Goal: Task Accomplishment & Management: Manage account settings

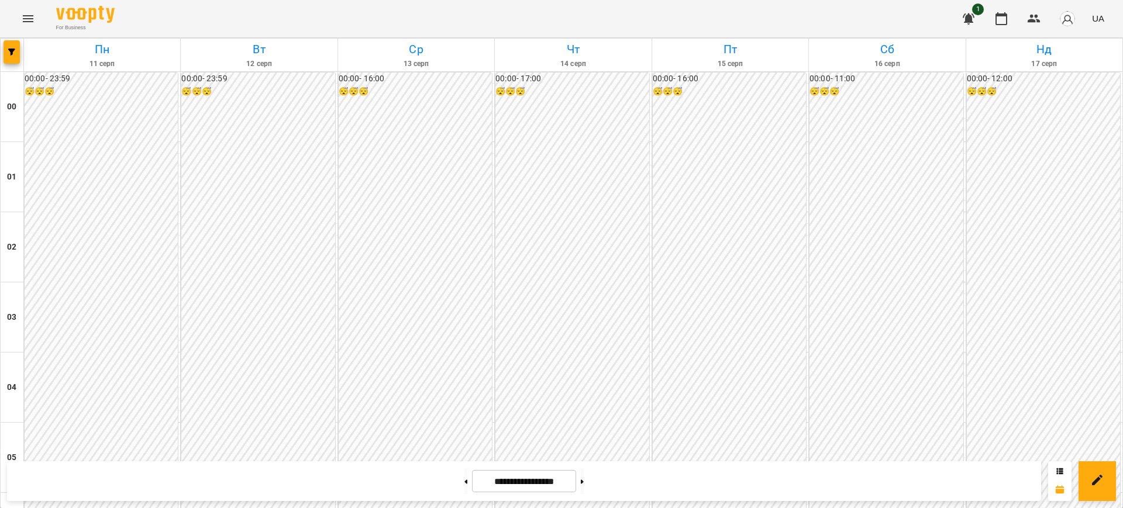
scroll to position [1065, 0]
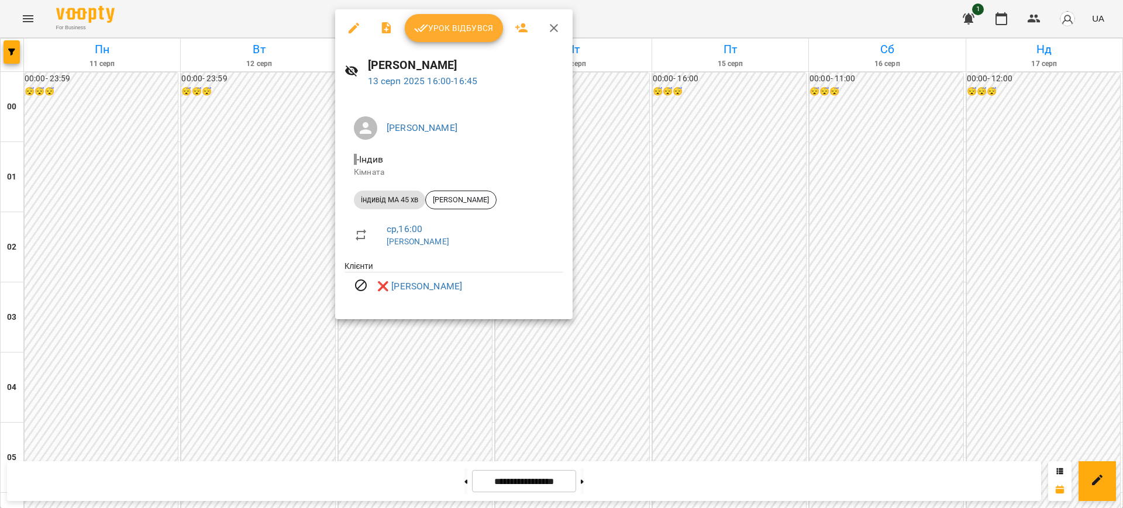
click at [623, 18] on div at bounding box center [561, 254] width 1123 height 508
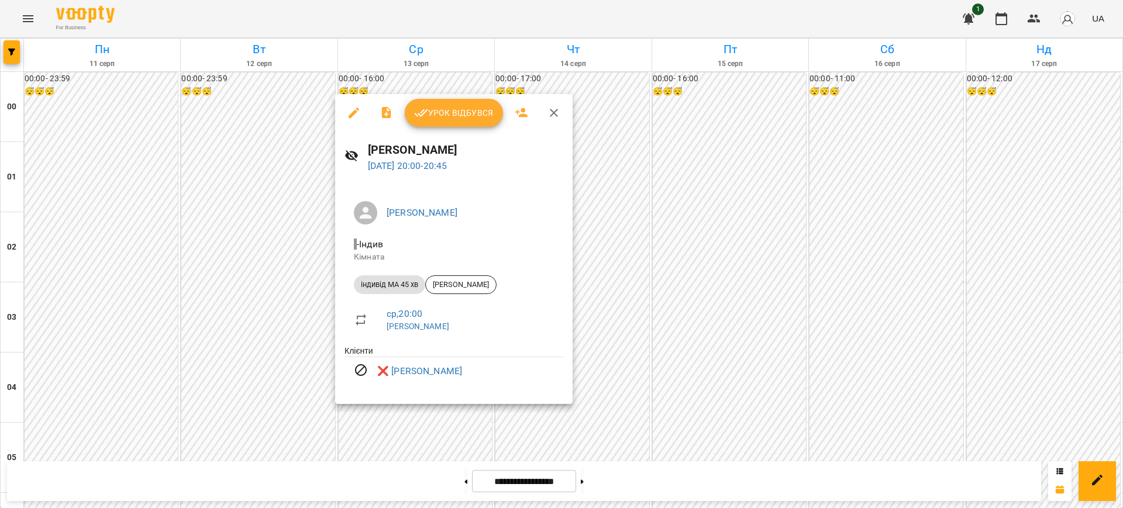
click at [638, 15] on div at bounding box center [561, 254] width 1123 height 508
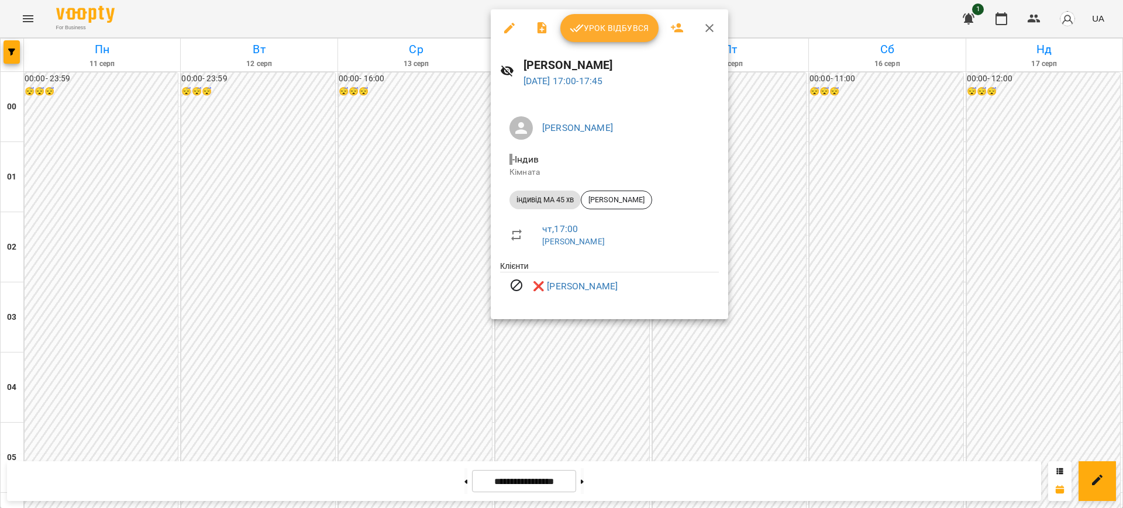
click at [779, 12] on div at bounding box center [561, 254] width 1123 height 508
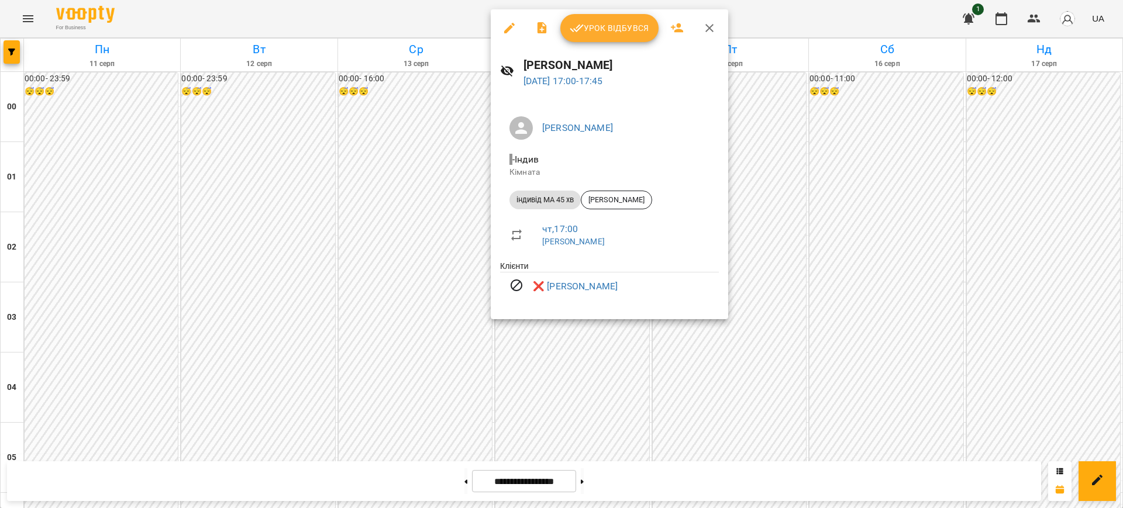
click at [772, 21] on div at bounding box center [561, 254] width 1123 height 508
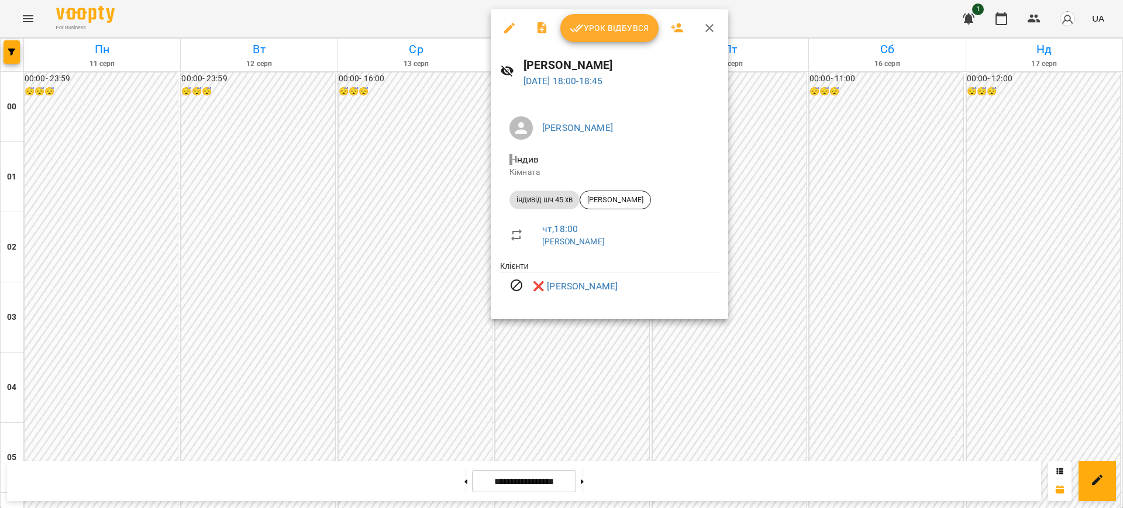
click at [810, 9] on div at bounding box center [561, 254] width 1123 height 508
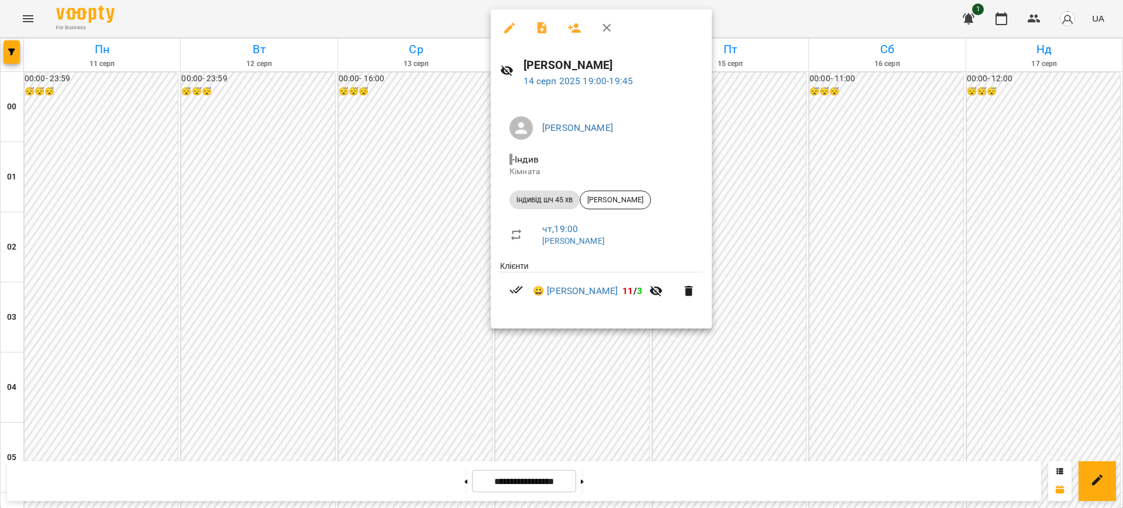
click at [772, 28] on div at bounding box center [561, 254] width 1123 height 508
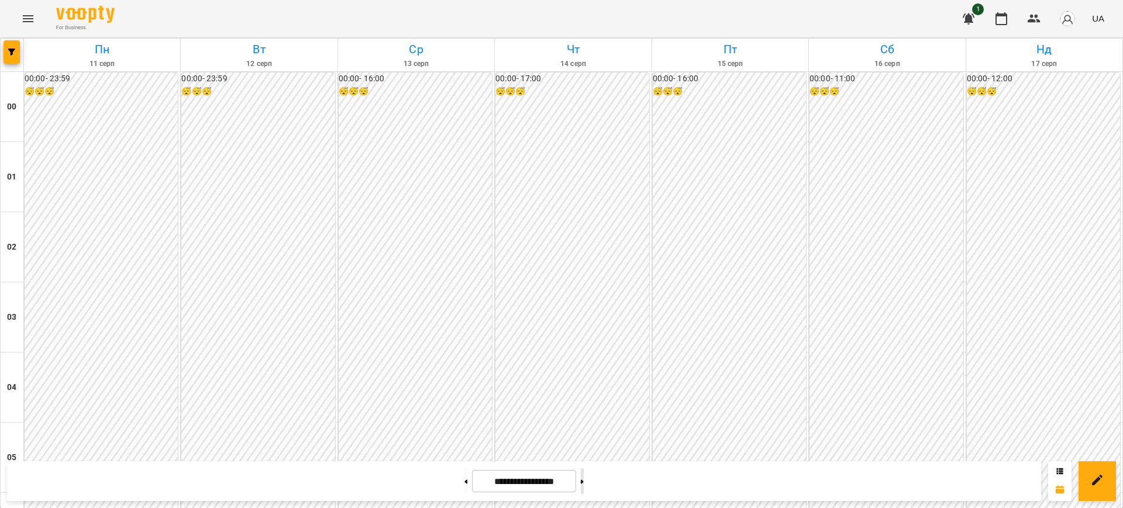
click at [584, 484] on button at bounding box center [582, 482] width 3 height 26
click at [465, 489] on button at bounding box center [466, 482] width 3 height 26
type input "**********"
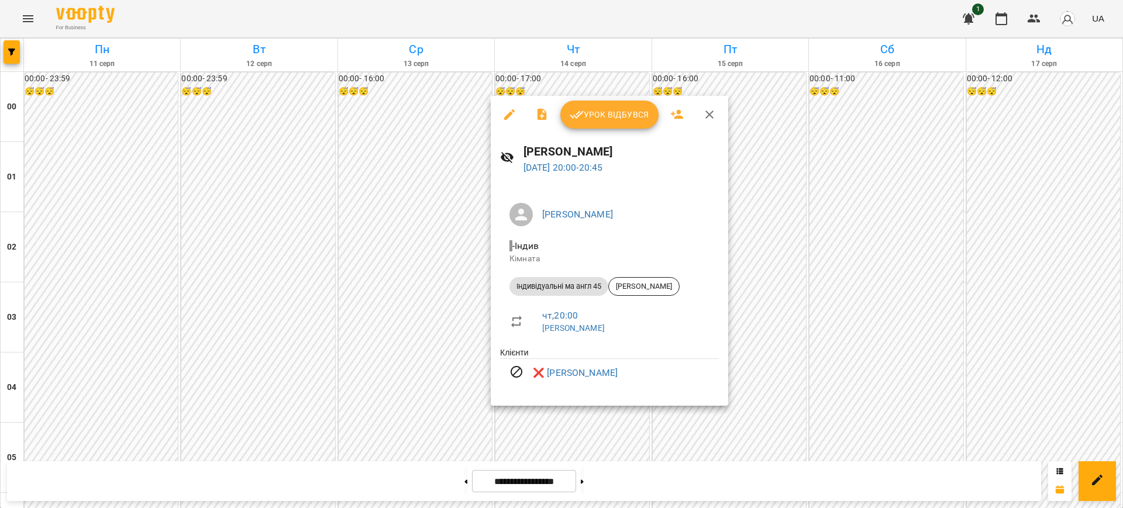
click at [800, 13] on div at bounding box center [561, 254] width 1123 height 508
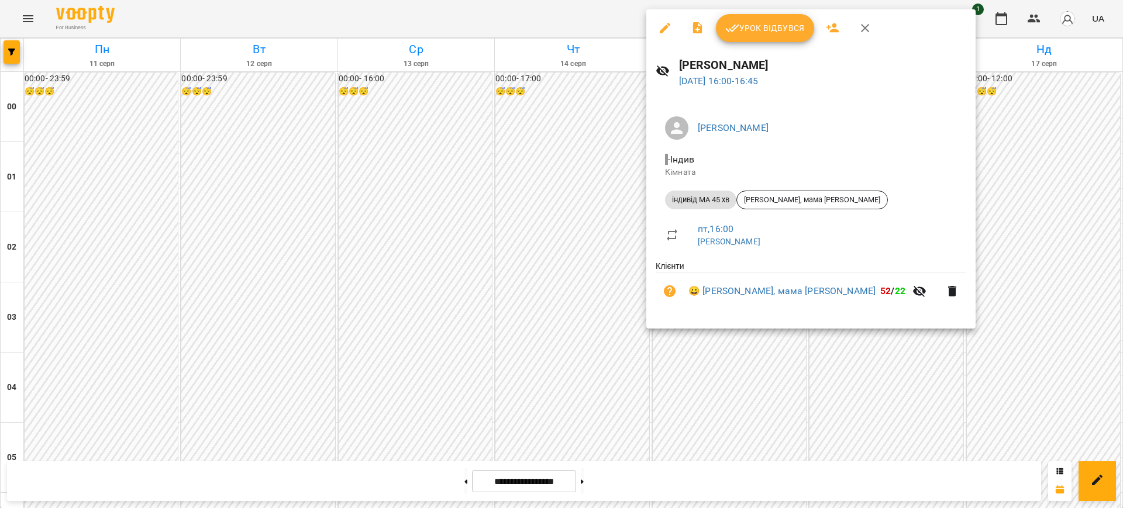
click at [586, 12] on div at bounding box center [561, 254] width 1123 height 508
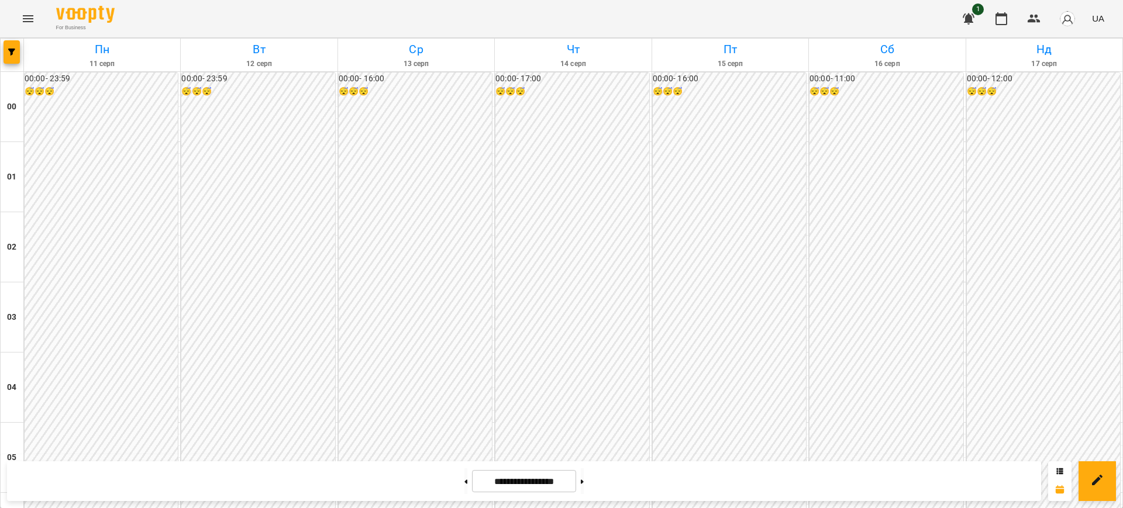
scroll to position [1125, 0]
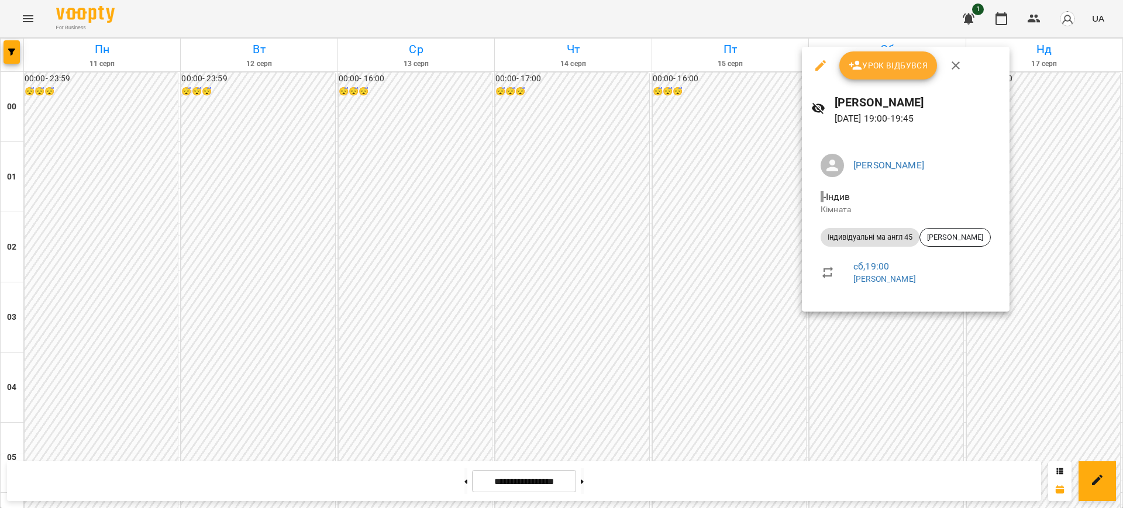
click at [673, 20] on div at bounding box center [561, 254] width 1123 height 508
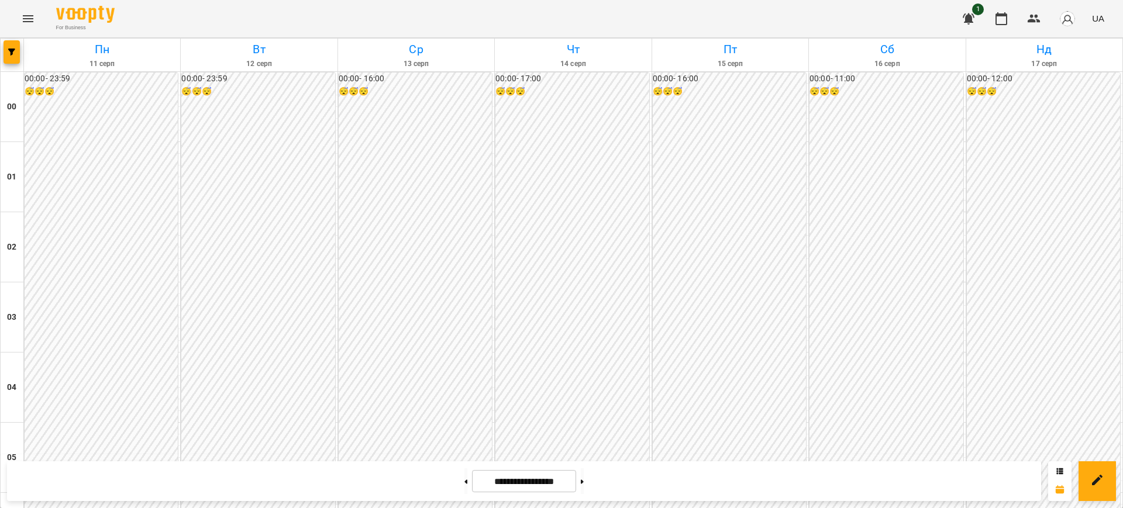
scroll to position [1123, 0]
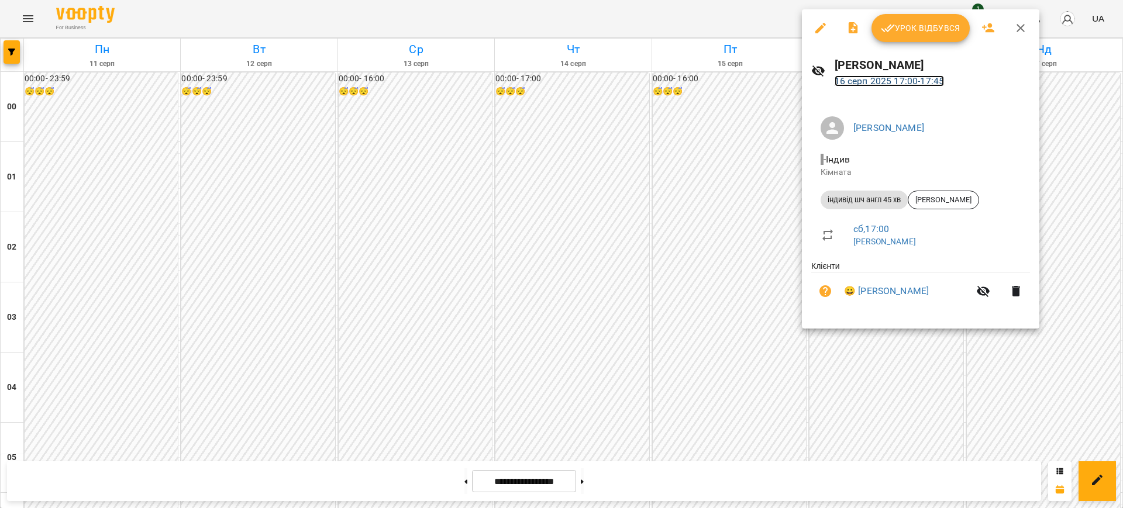
click at [871, 77] on link "[DATE] 17:00 - 17:45" at bounding box center [890, 80] width 110 height 11
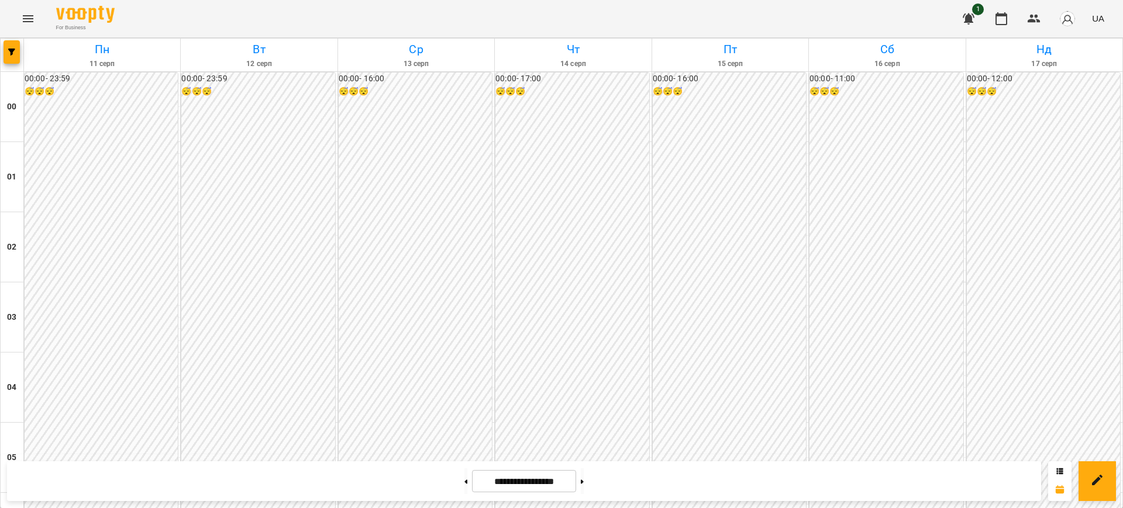
scroll to position [675, 0]
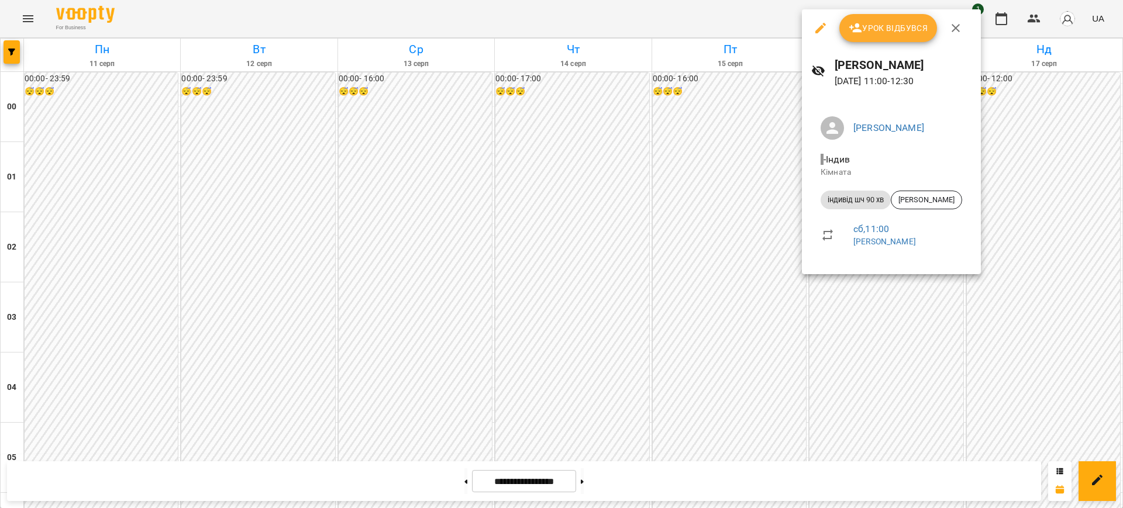
click at [814, 33] on icon "button" at bounding box center [821, 28] width 14 height 14
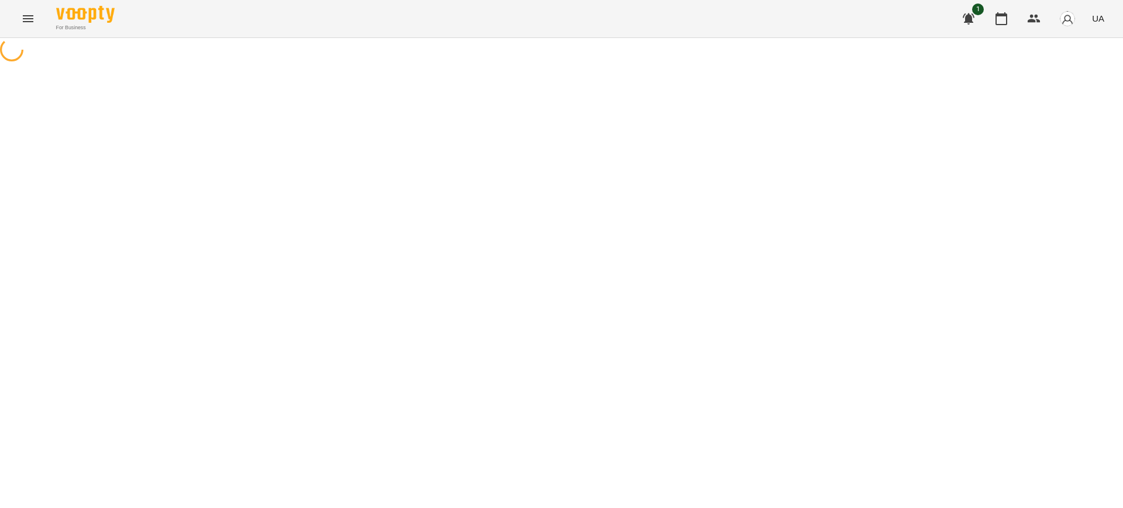
select select "**********"
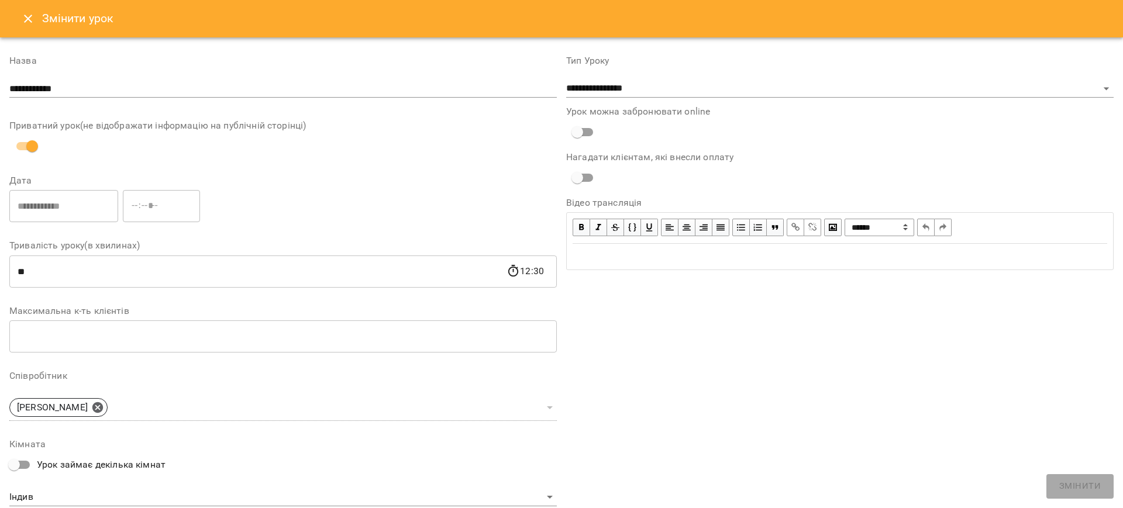
click at [30, 16] on icon "Close" at bounding box center [28, 19] width 8 height 8
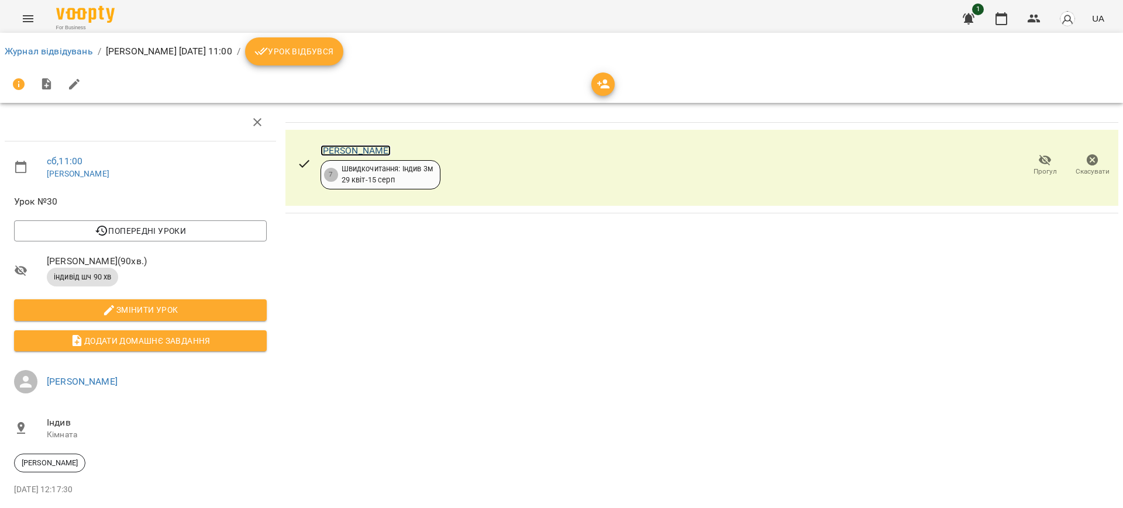
click at [391, 151] on link "[PERSON_NAME]" at bounding box center [356, 150] width 71 height 11
click at [1089, 172] on span "Скасувати" at bounding box center [1093, 172] width 34 height 10
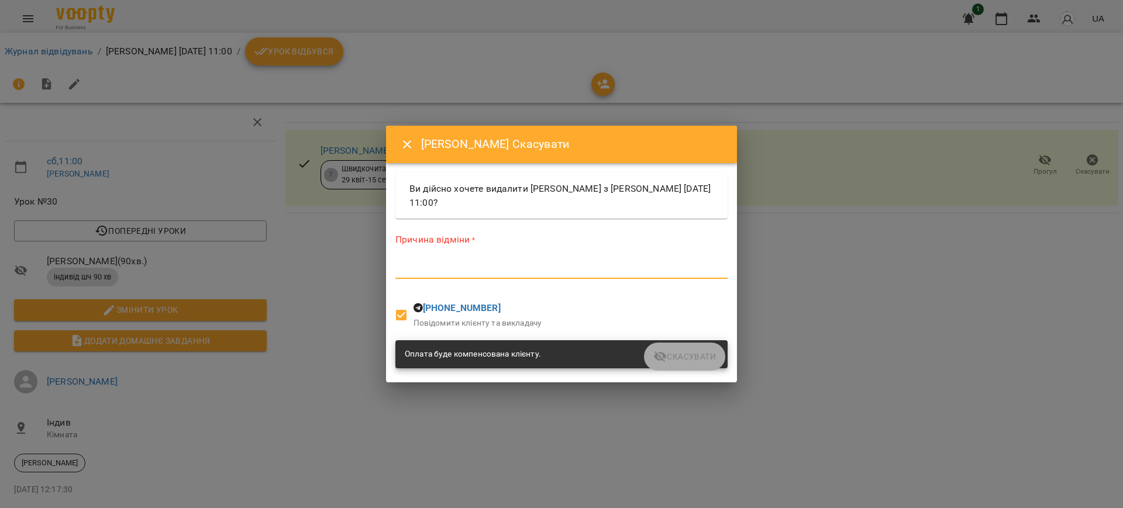
click at [426, 274] on textarea at bounding box center [562, 269] width 332 height 11
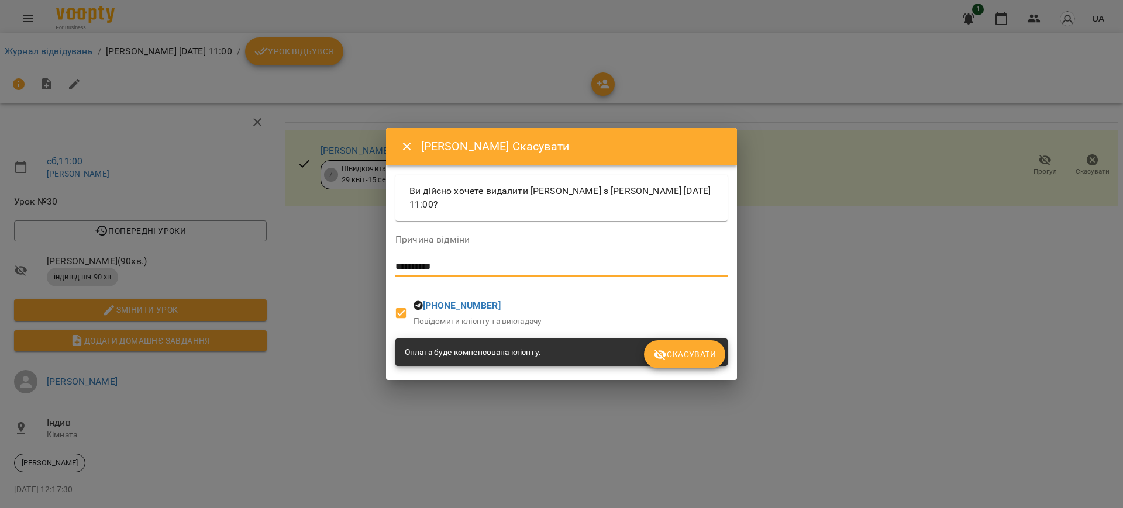
type textarea "**********"
click at [713, 354] on span "Скасувати" at bounding box center [685, 355] width 63 height 14
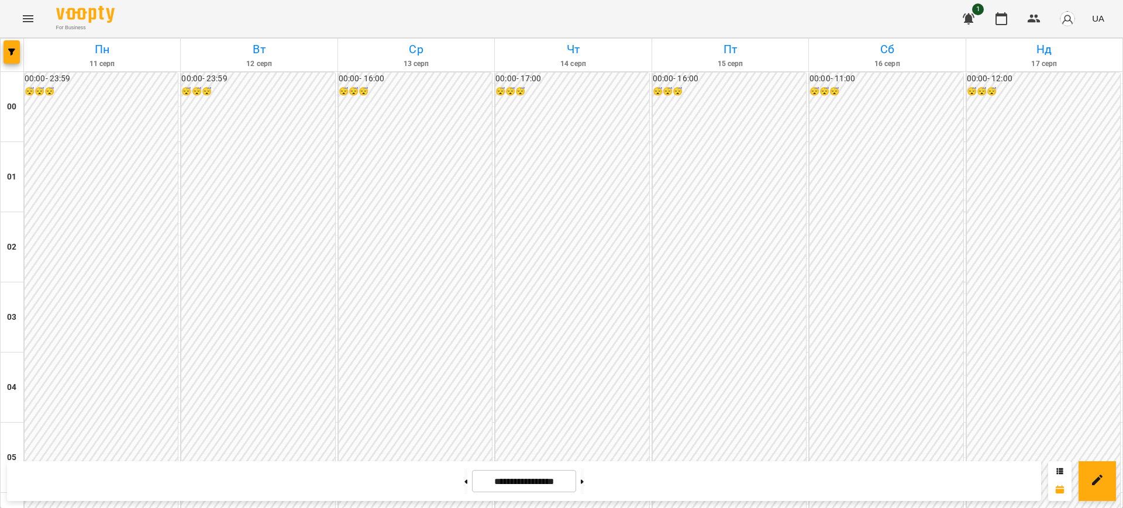
scroll to position [1104, 0]
